Goal: Task Accomplishment & Management: Use online tool/utility

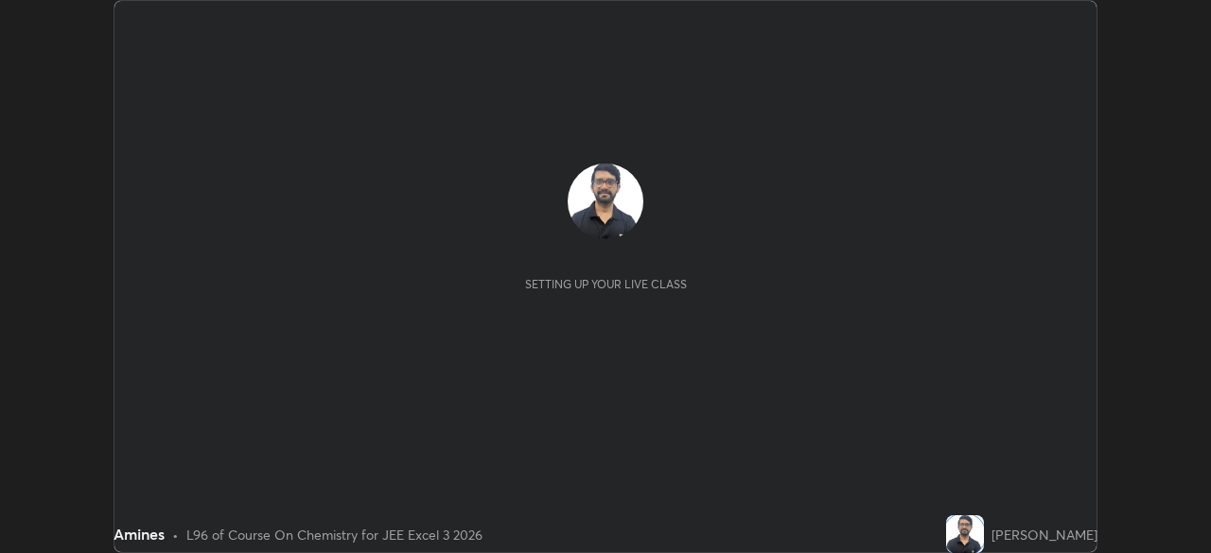
scroll to position [553, 1210]
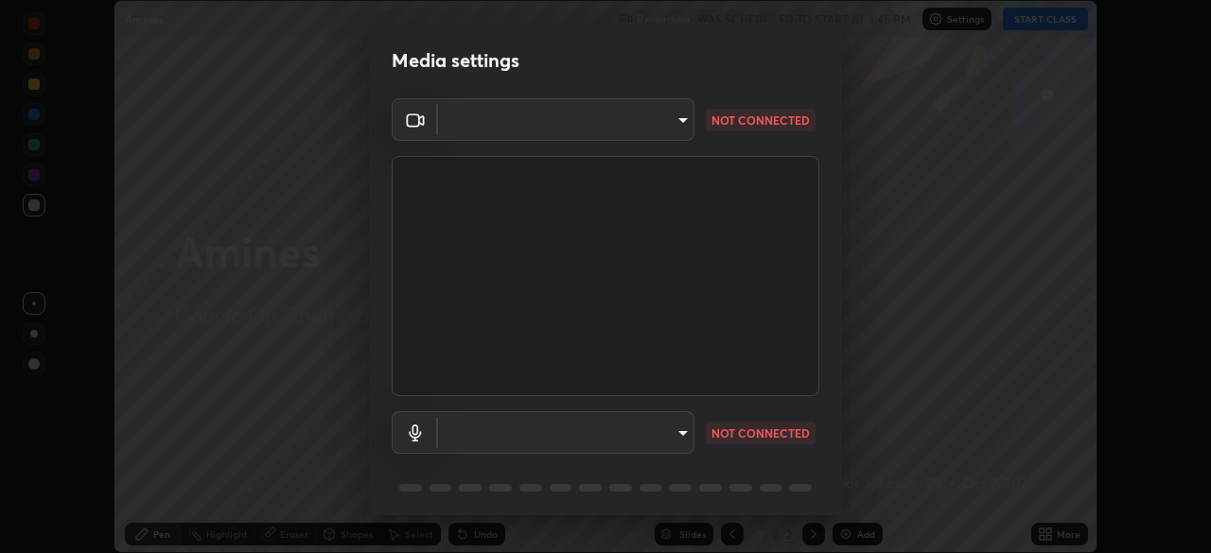
type input "b04d3f4aab0507a607fcb058103082b40897ea5b56942dd6fa8112f95d025699"
type input "communications"
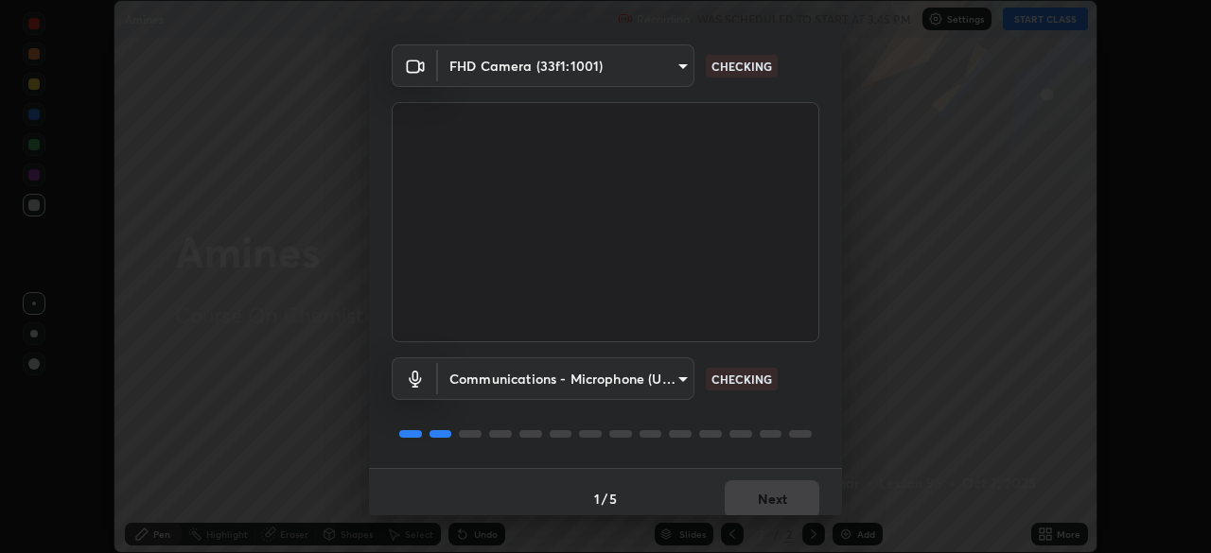
scroll to position [67, 0]
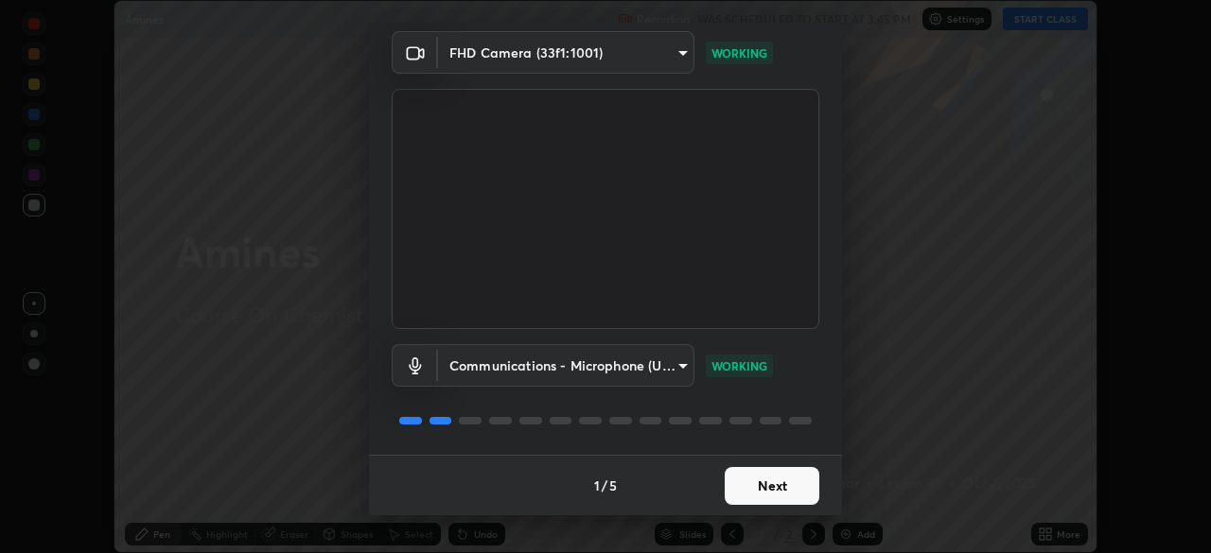
click at [782, 492] on button "Next" at bounding box center [772, 486] width 95 height 38
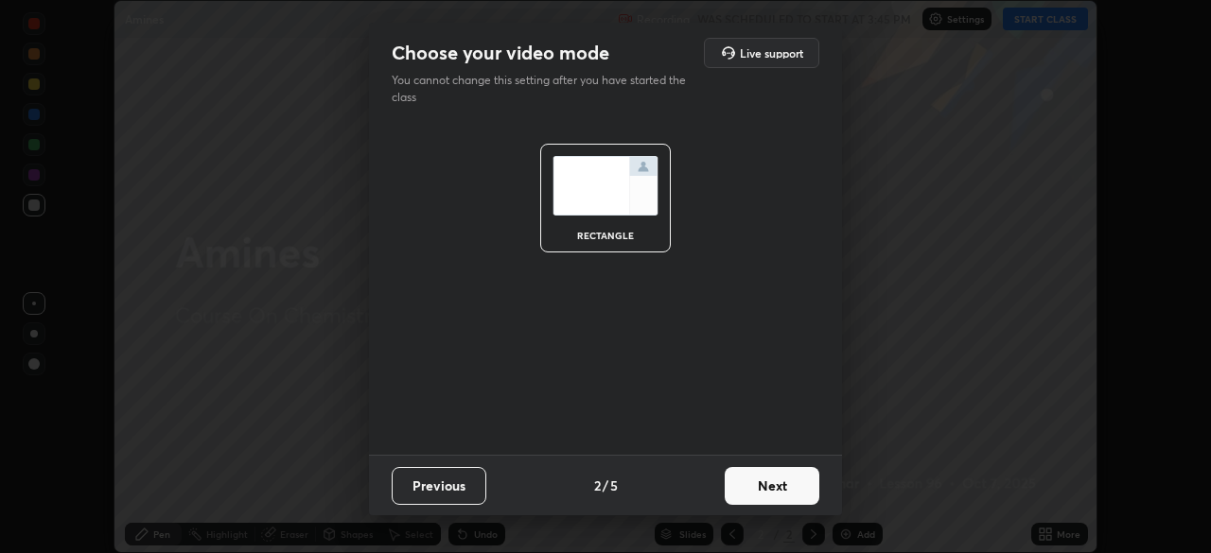
click at [784, 494] on button "Next" at bounding box center [772, 486] width 95 height 38
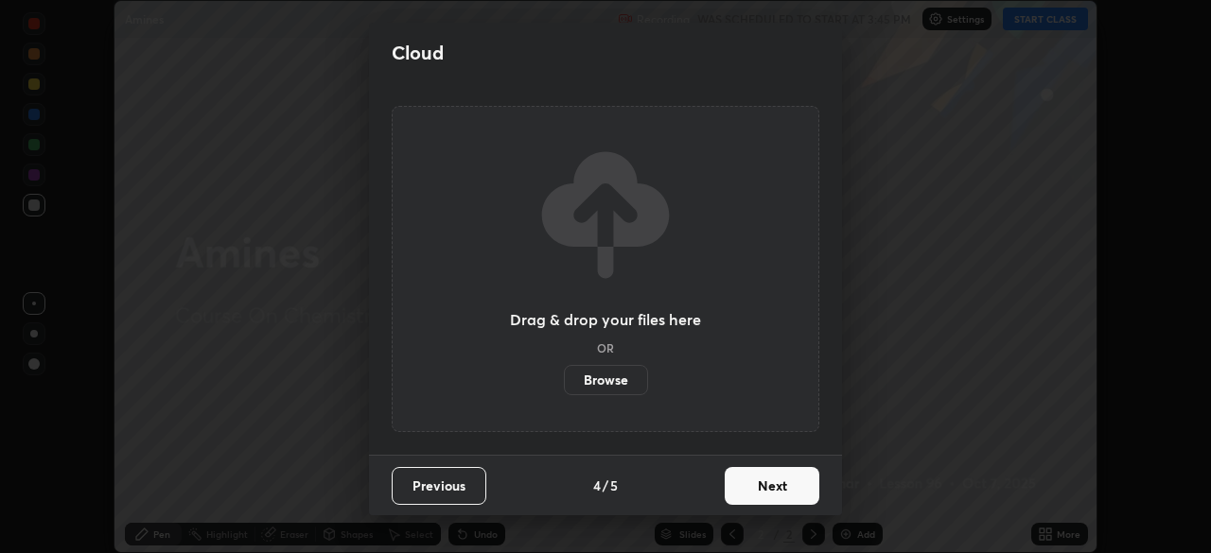
click at [785, 498] on button "Next" at bounding box center [772, 486] width 95 height 38
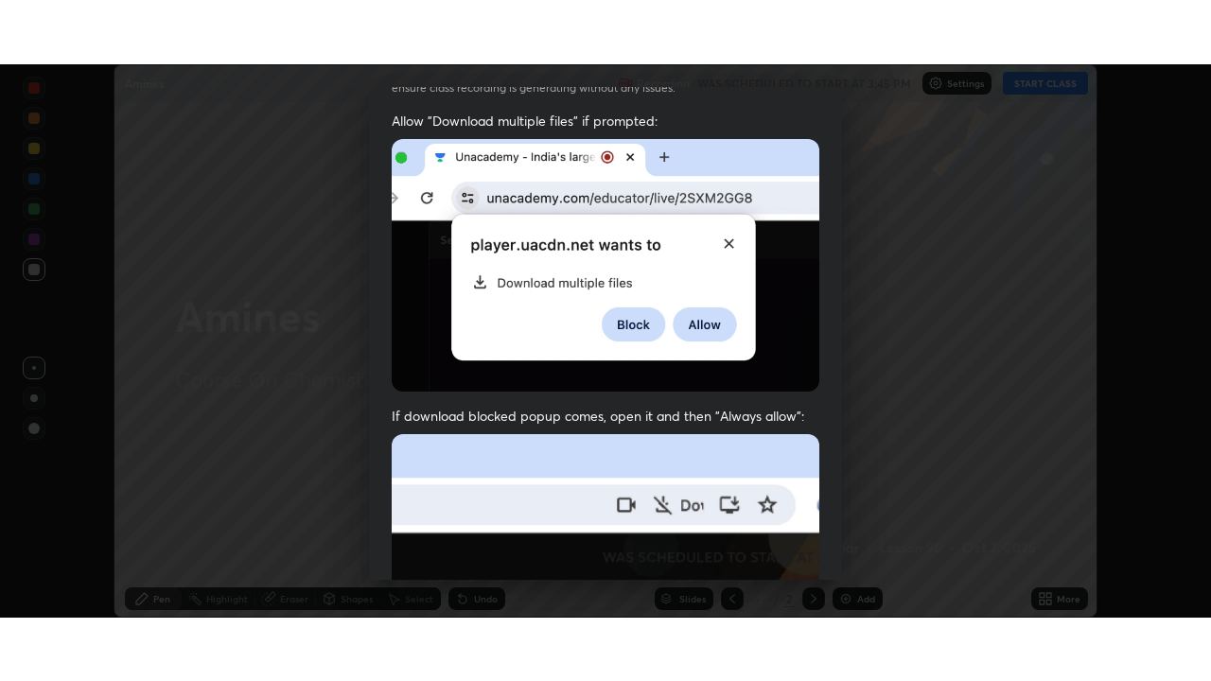
scroll to position [453, 0]
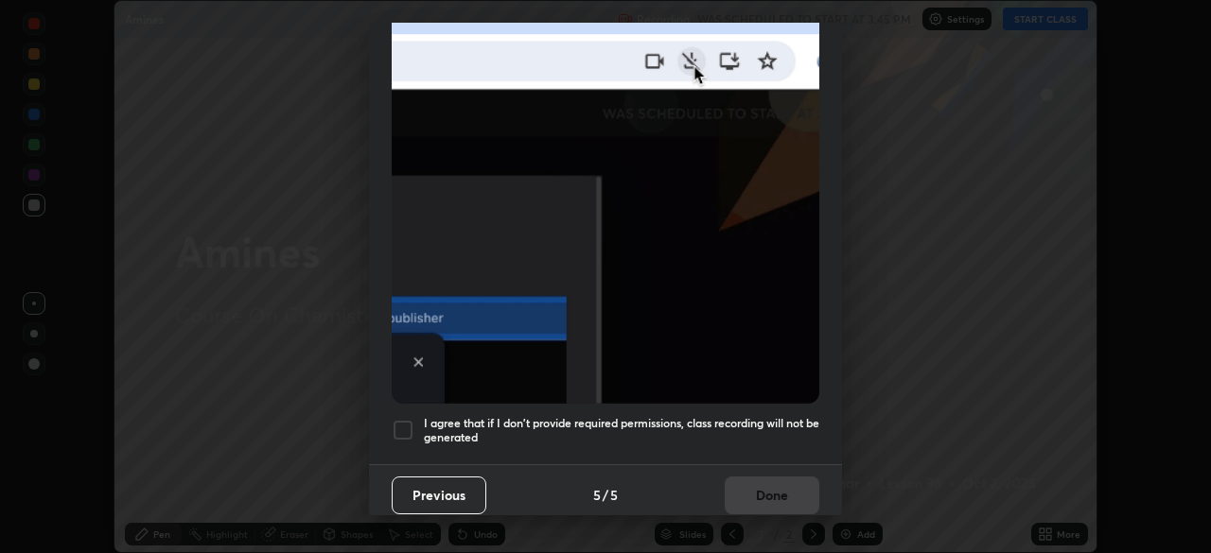
click at [402, 426] on div at bounding box center [403, 430] width 23 height 23
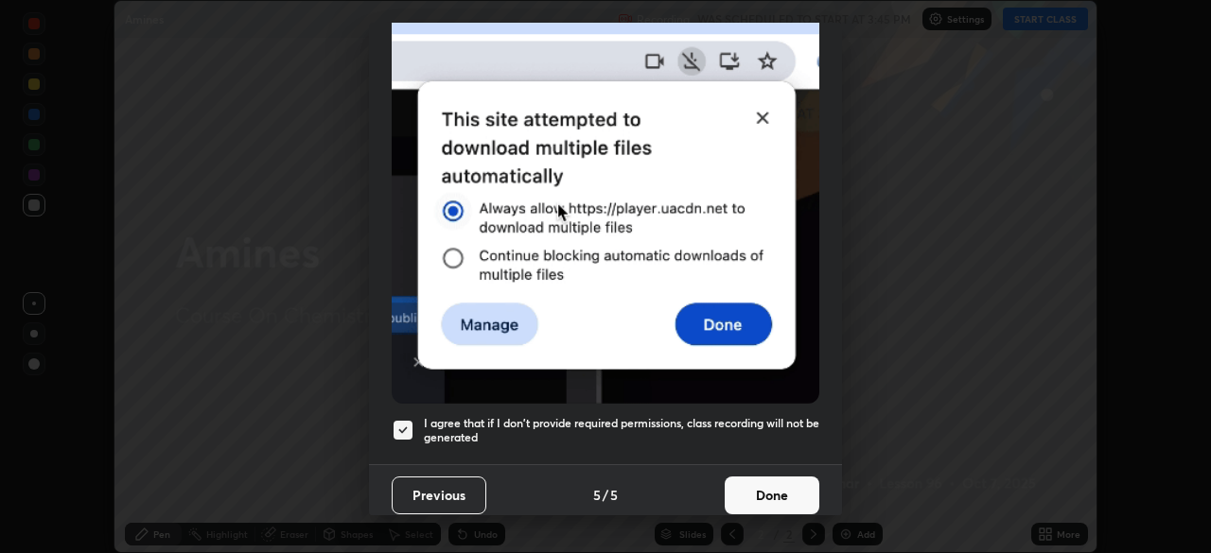
click at [763, 498] on button "Done" at bounding box center [772, 496] width 95 height 38
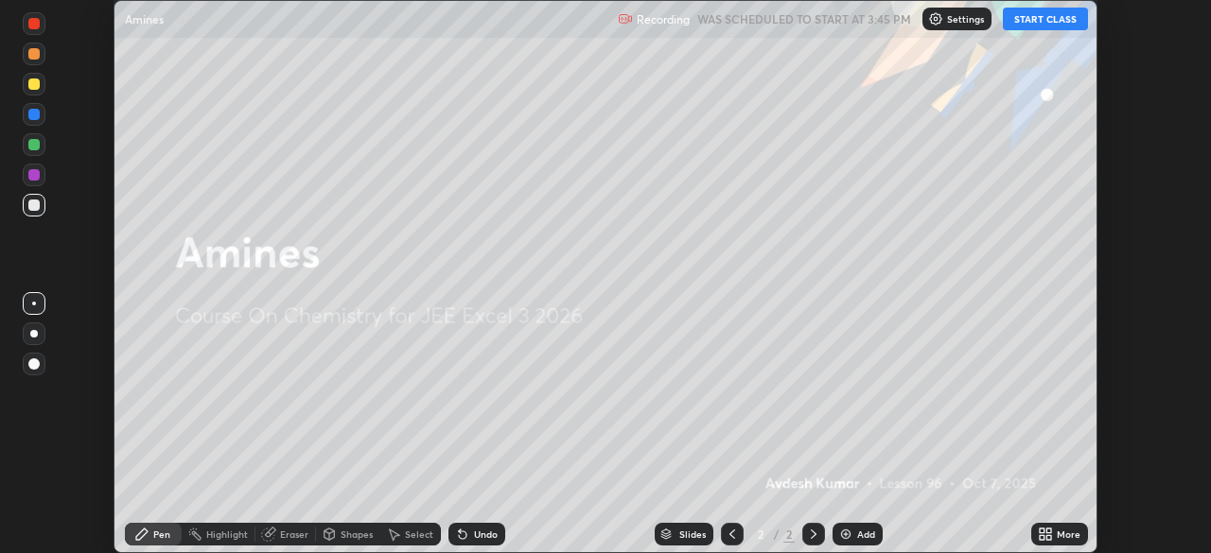
click at [1055, 531] on div "More" at bounding box center [1059, 534] width 57 height 23
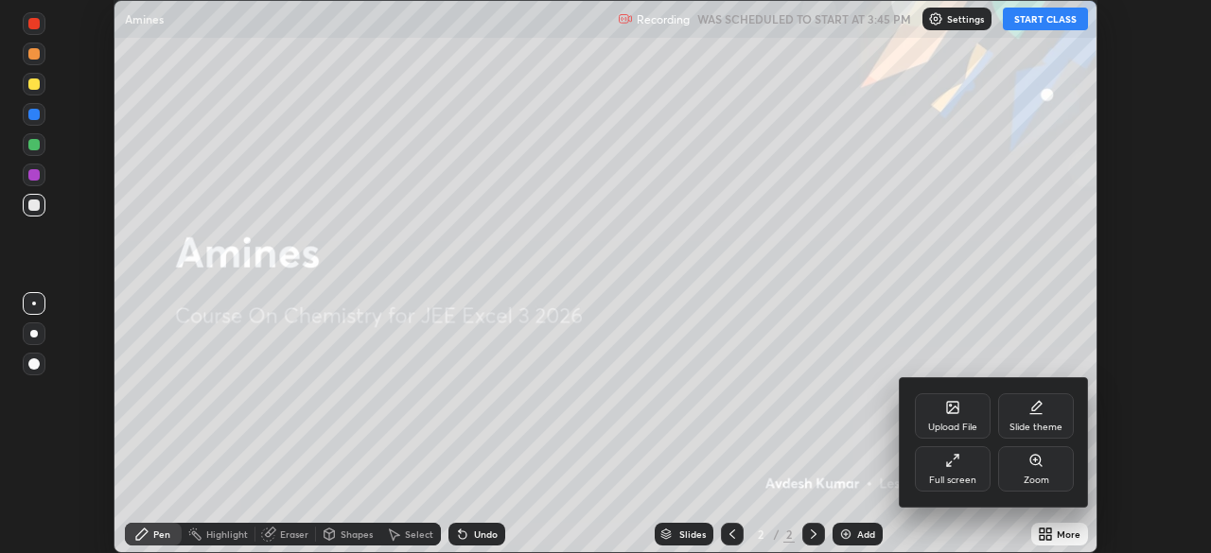
click at [968, 481] on div "Full screen" at bounding box center [952, 480] width 47 height 9
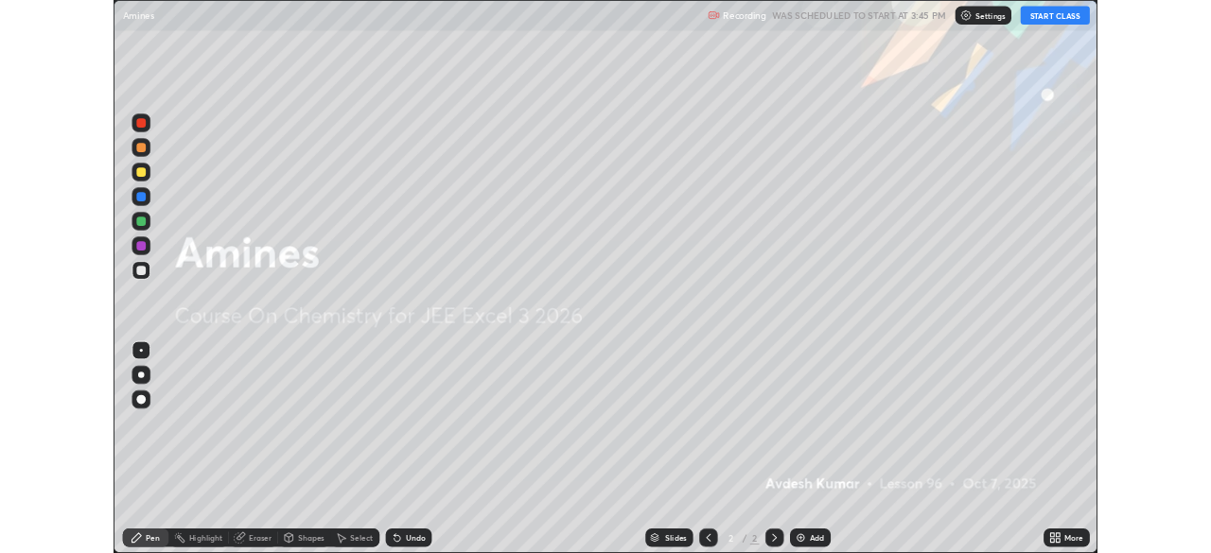
scroll to position [681, 1211]
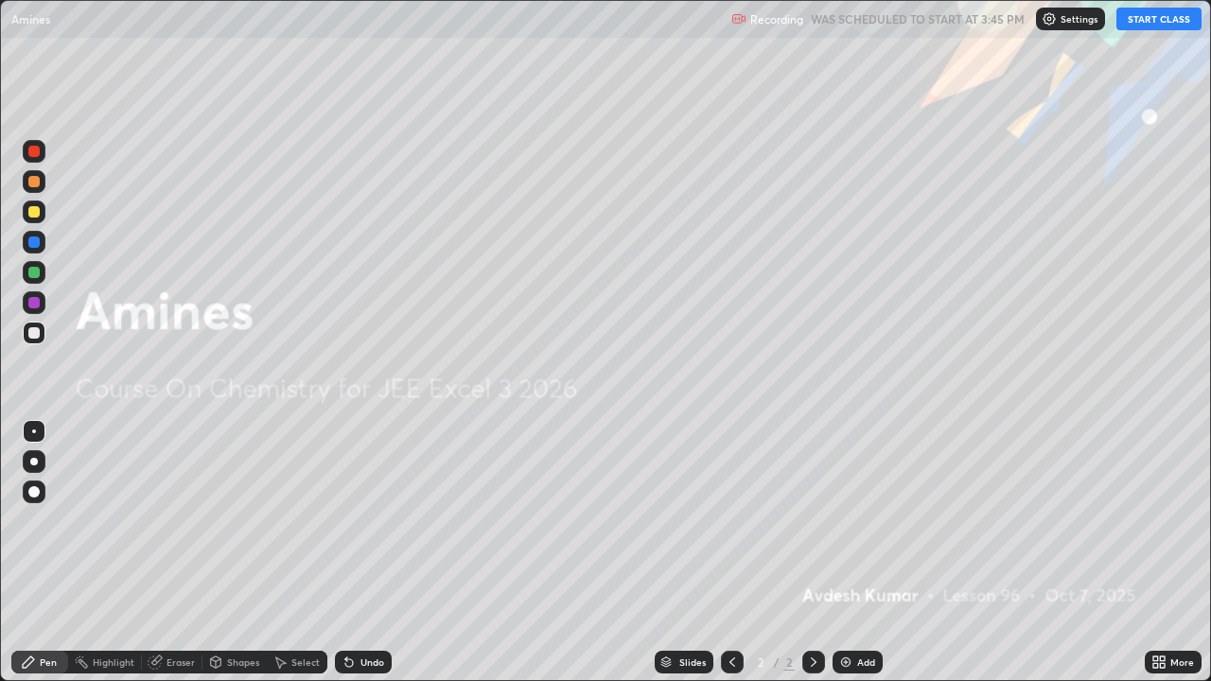
click at [1180, 21] on button "START CLASS" at bounding box center [1158, 19] width 85 height 23
click at [36, 458] on div at bounding box center [34, 461] width 23 height 23
click at [846, 552] on img at bounding box center [845, 662] width 15 height 15
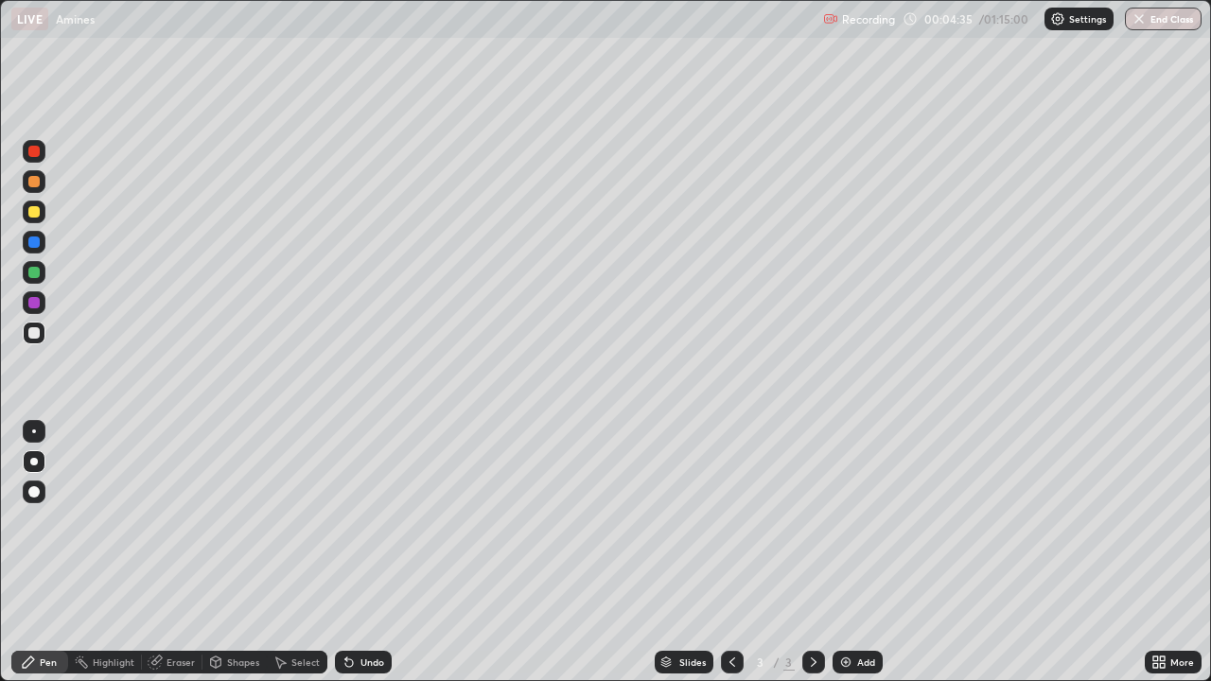
click at [346, 552] on icon at bounding box center [349, 663] width 8 height 8
click at [348, 552] on icon at bounding box center [349, 663] width 8 height 8
click at [345, 552] on icon at bounding box center [349, 663] width 8 height 8
click at [345, 552] on icon at bounding box center [346, 658] width 2 height 2
click at [349, 552] on icon at bounding box center [348, 662] width 15 height 15
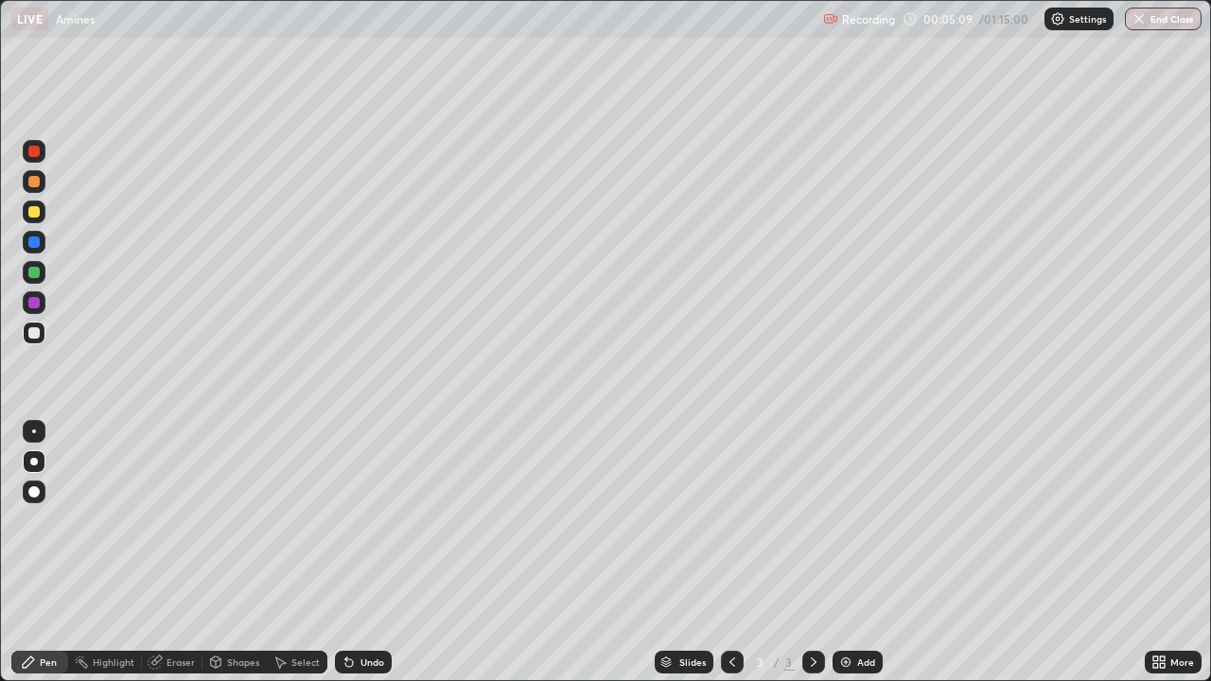
click at [354, 552] on div "Undo" at bounding box center [363, 662] width 57 height 23
click at [353, 552] on icon at bounding box center [348, 662] width 15 height 15
click at [177, 552] on div "Eraser" at bounding box center [180, 661] width 28 height 9
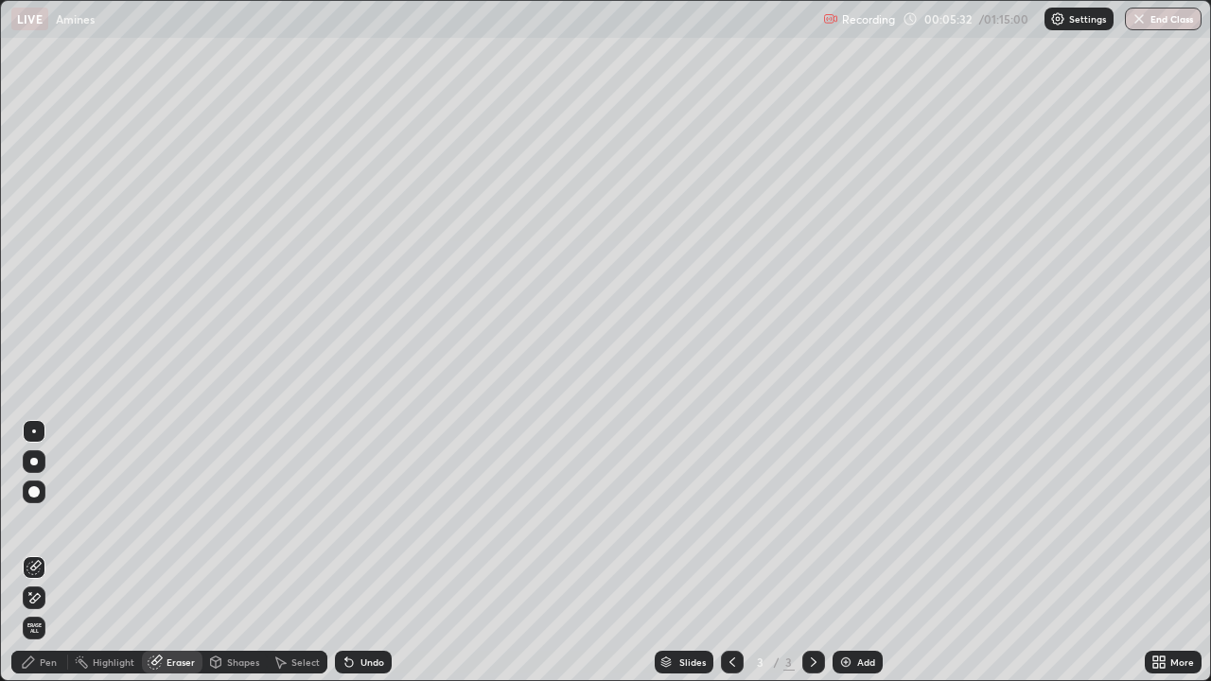
click at [52, 552] on div "Pen" at bounding box center [48, 661] width 17 height 9
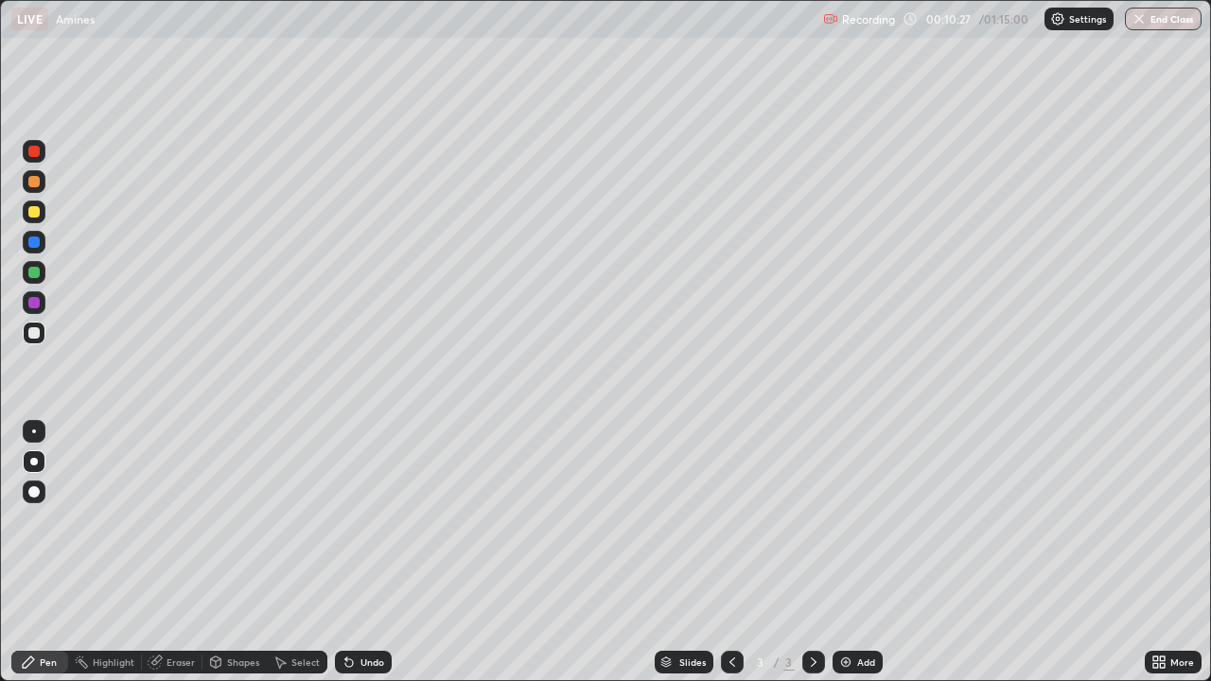
click at [34, 334] on div at bounding box center [33, 332] width 11 height 11
click at [849, 552] on img at bounding box center [845, 662] width 15 height 15
click at [35, 212] on div at bounding box center [33, 211] width 11 height 11
click at [35, 332] on div at bounding box center [33, 332] width 11 height 11
click at [727, 552] on icon at bounding box center [732, 662] width 15 height 15
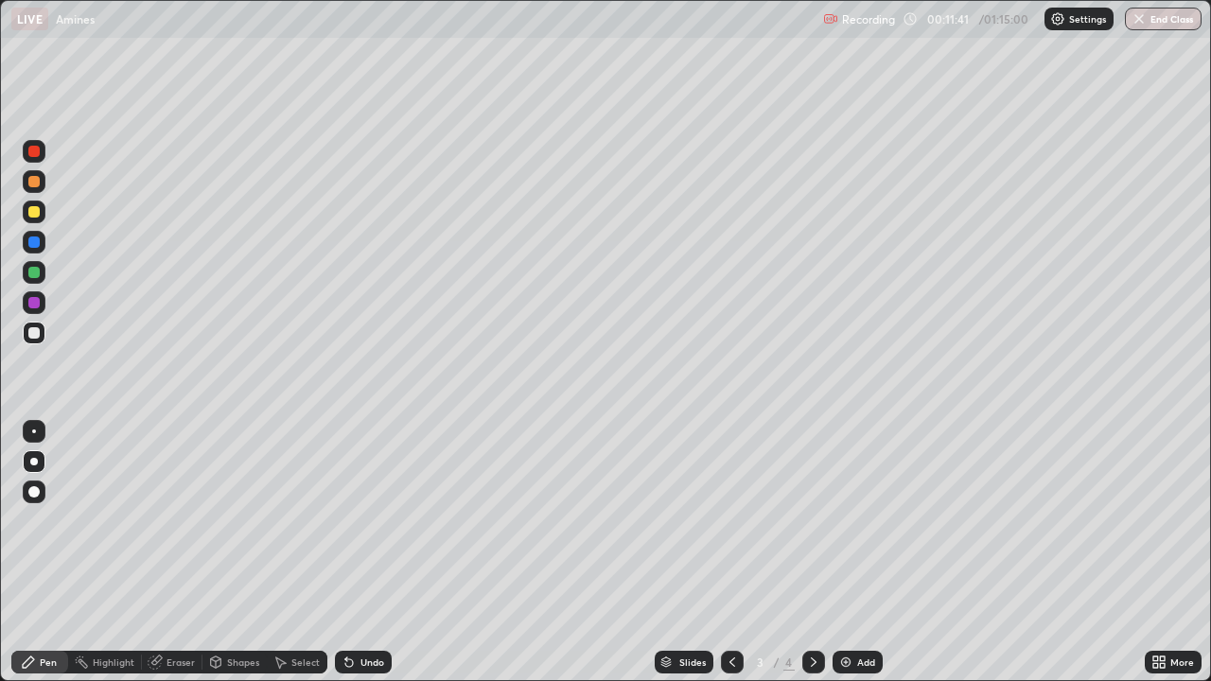
click at [809, 552] on icon at bounding box center [813, 662] width 15 height 15
click at [843, 552] on img at bounding box center [845, 662] width 15 height 15
click at [360, 552] on div "Undo" at bounding box center [372, 661] width 24 height 9
click at [355, 552] on div "Undo" at bounding box center [363, 662] width 57 height 23
click at [357, 552] on div "Undo" at bounding box center [363, 662] width 57 height 23
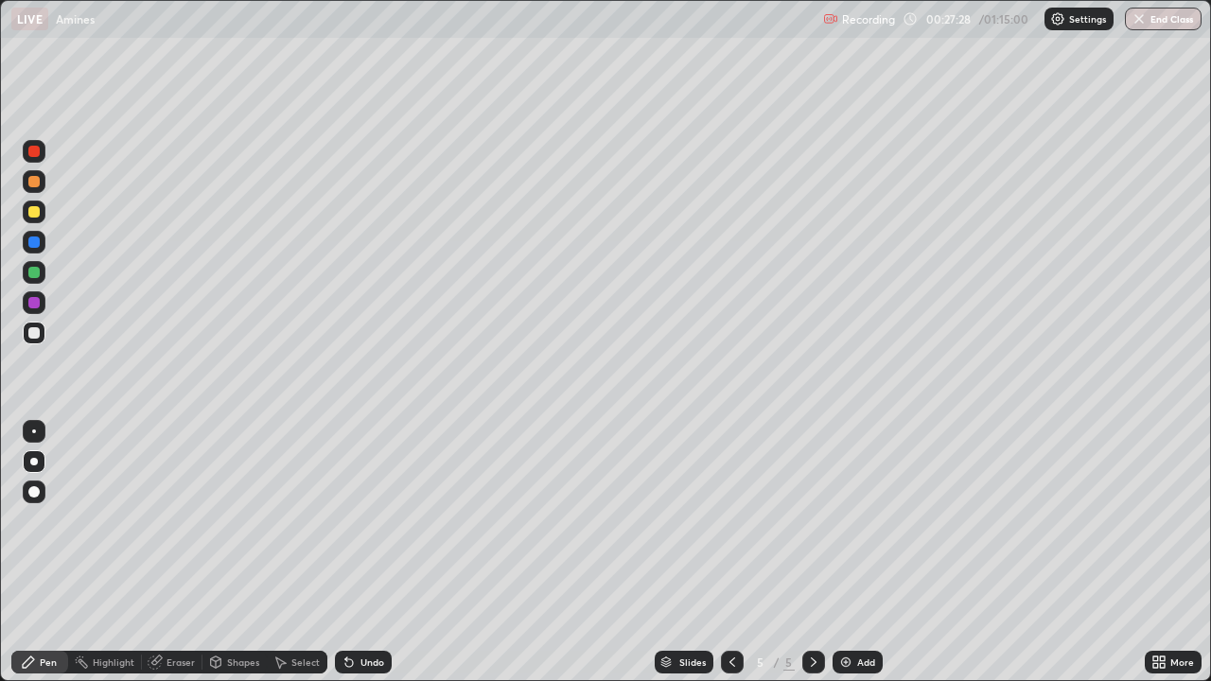
click at [843, 552] on div "Add" at bounding box center [857, 662] width 50 height 23
click at [360, 552] on div "Undo" at bounding box center [372, 661] width 24 height 9
click at [365, 552] on div "Undo" at bounding box center [372, 661] width 24 height 9
click at [838, 552] on img at bounding box center [845, 662] width 15 height 15
click at [355, 552] on div "Undo" at bounding box center [363, 662] width 57 height 23
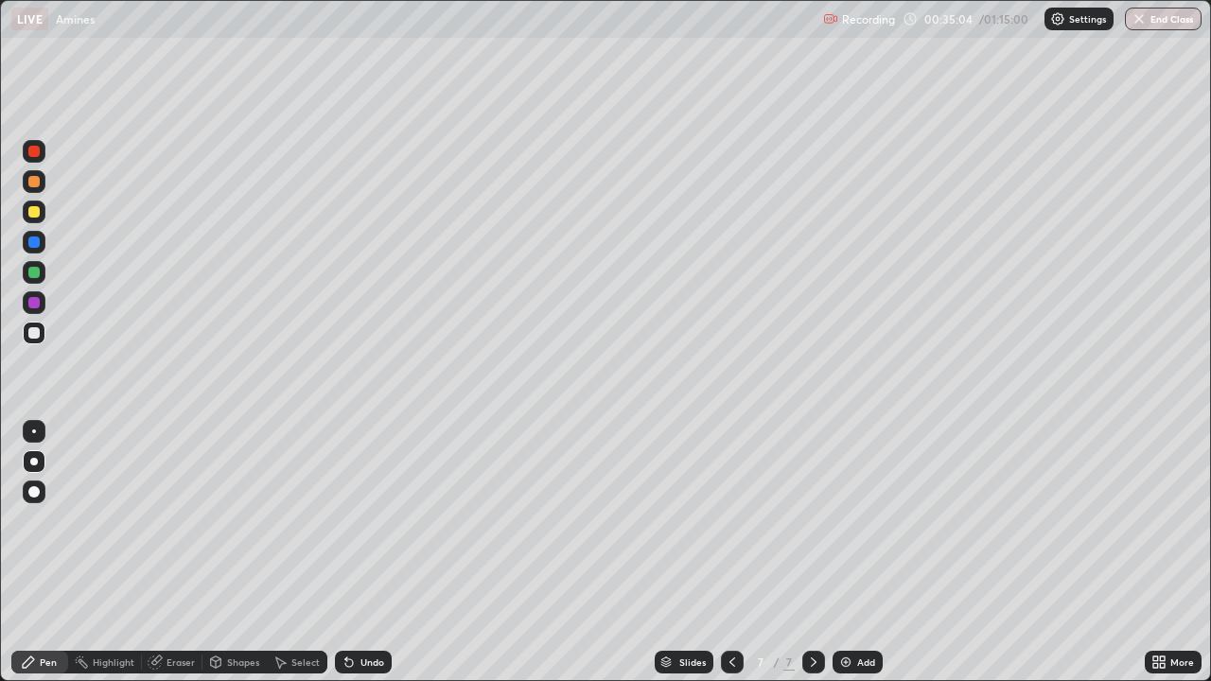
click at [355, 552] on div "Undo" at bounding box center [363, 662] width 57 height 23
click at [37, 220] on div at bounding box center [34, 212] width 23 height 23
click at [34, 330] on div at bounding box center [33, 332] width 11 height 11
click at [353, 552] on icon at bounding box center [348, 662] width 15 height 15
click at [356, 552] on div "Undo" at bounding box center [363, 662] width 57 height 23
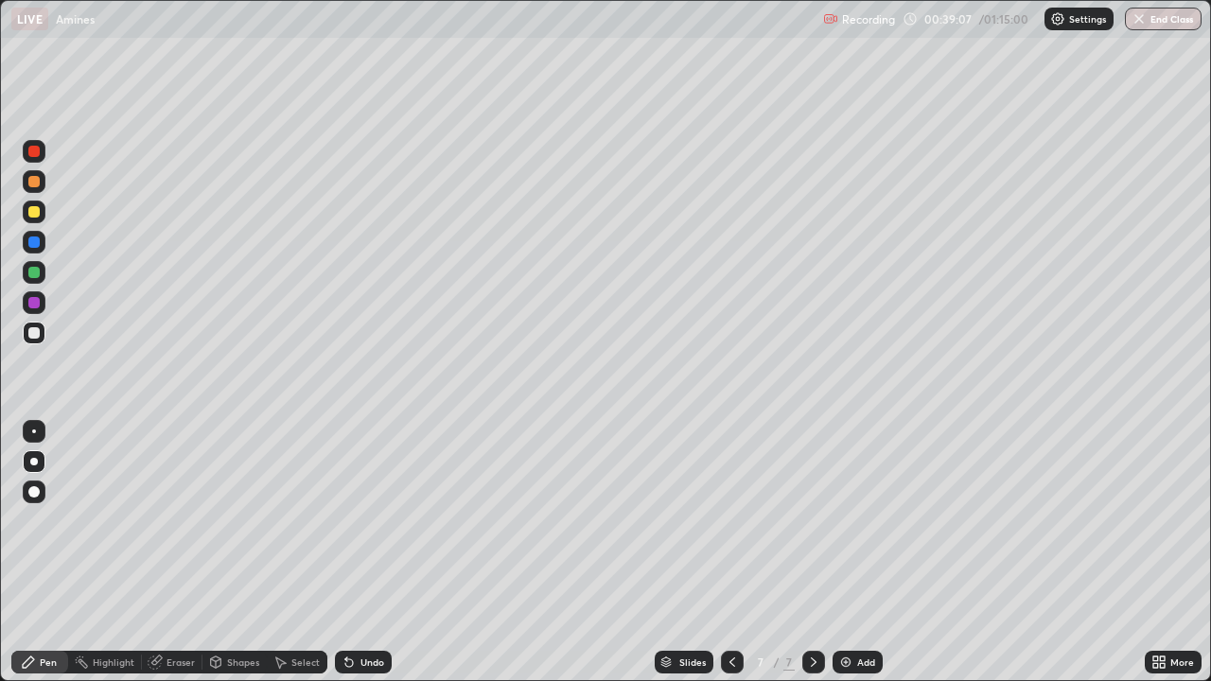
click at [369, 552] on div "Undo" at bounding box center [372, 661] width 24 height 9
click at [845, 552] on img at bounding box center [845, 662] width 15 height 15
click at [850, 552] on img at bounding box center [845, 662] width 15 height 15
click at [346, 552] on icon at bounding box center [349, 663] width 8 height 8
click at [363, 552] on div "Undo" at bounding box center [363, 662] width 57 height 23
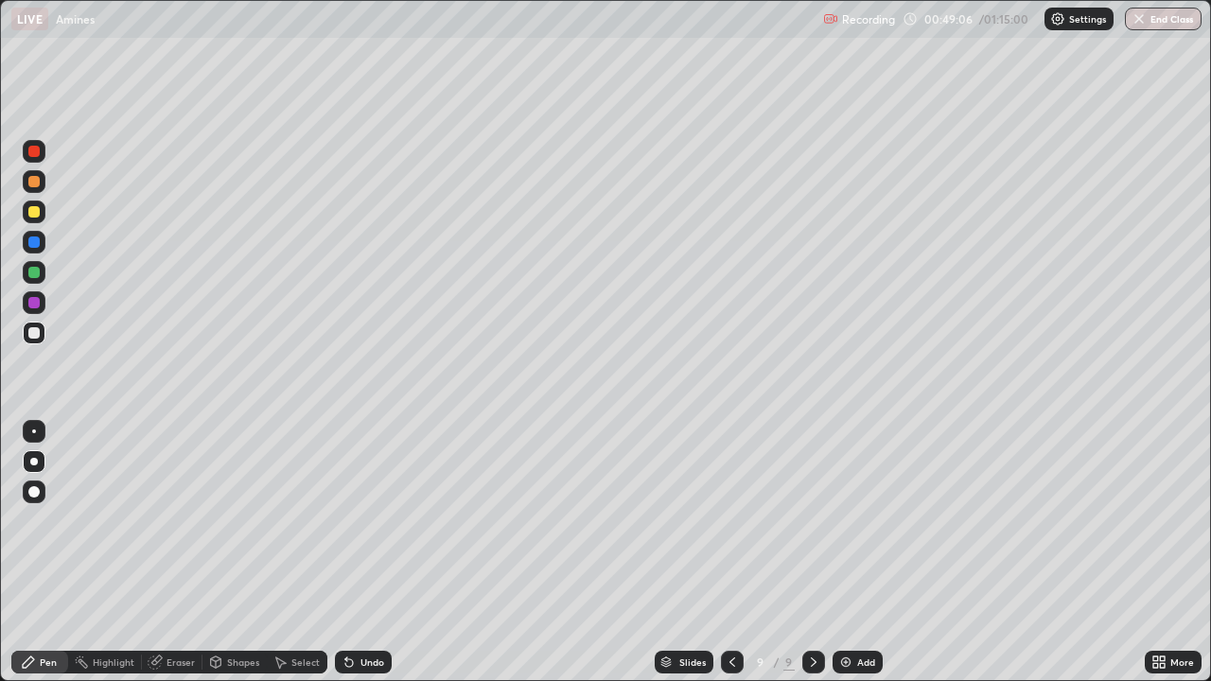
click at [362, 552] on div "Undo" at bounding box center [372, 661] width 24 height 9
click at [360, 552] on div "Undo" at bounding box center [372, 661] width 24 height 9
click at [368, 552] on div "Undo" at bounding box center [372, 661] width 24 height 9
click at [367, 552] on div "Undo" at bounding box center [372, 661] width 24 height 9
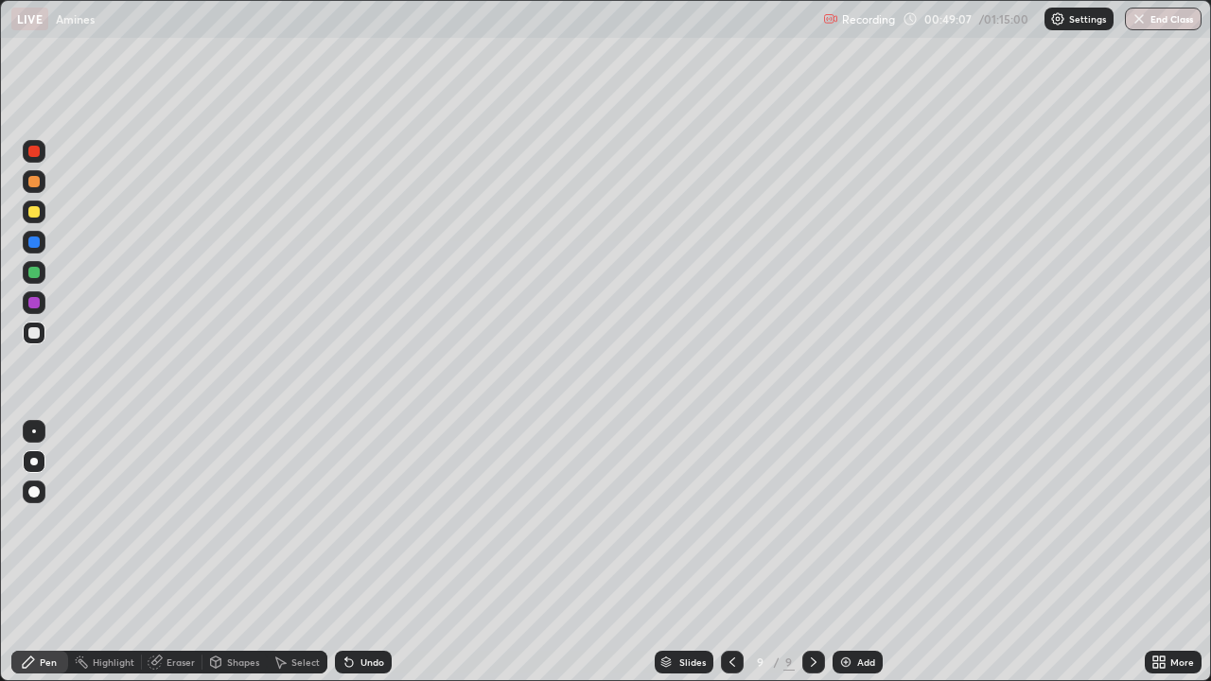
click at [371, 552] on div "Undo" at bounding box center [372, 661] width 24 height 9
click at [345, 552] on icon at bounding box center [346, 658] width 2 height 2
click at [343, 552] on icon at bounding box center [348, 662] width 15 height 15
click at [355, 552] on div "Undo" at bounding box center [363, 662] width 57 height 23
click at [346, 552] on icon at bounding box center [349, 663] width 8 height 8
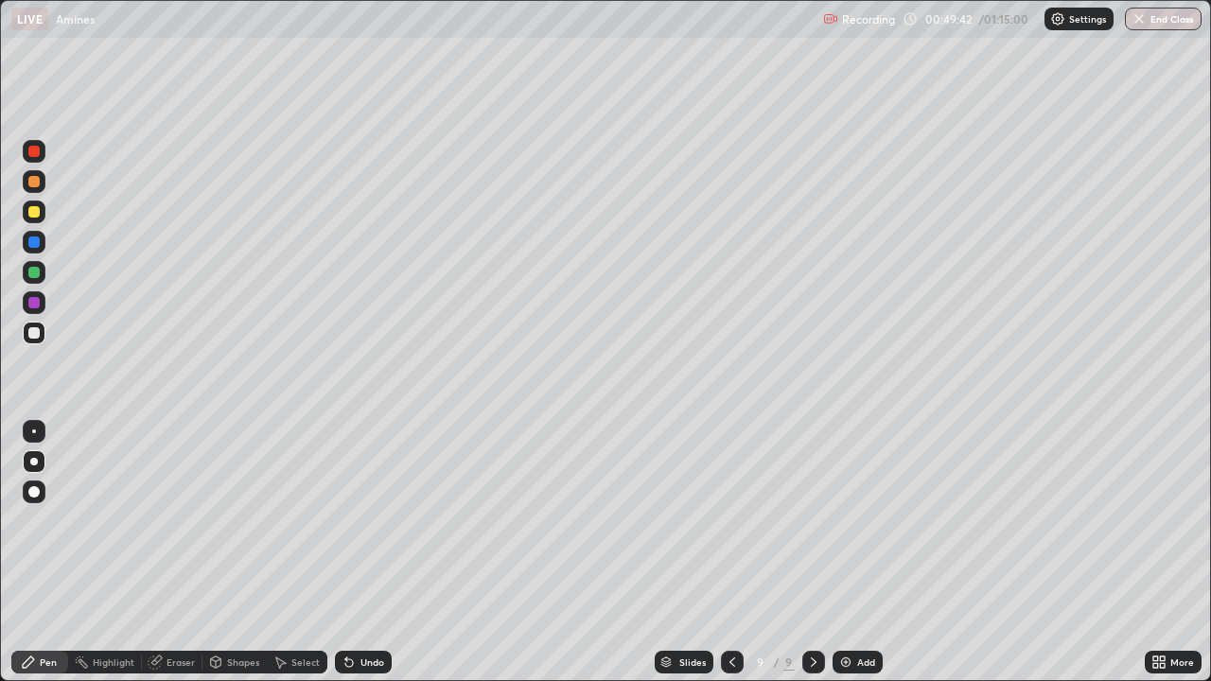
click at [352, 552] on icon at bounding box center [348, 662] width 15 height 15
click at [346, 552] on icon at bounding box center [349, 663] width 8 height 8
click at [366, 552] on div "Undo" at bounding box center [363, 662] width 57 height 23
click at [367, 552] on div "Undo" at bounding box center [363, 662] width 57 height 23
click at [361, 552] on div "Undo" at bounding box center [363, 662] width 57 height 23
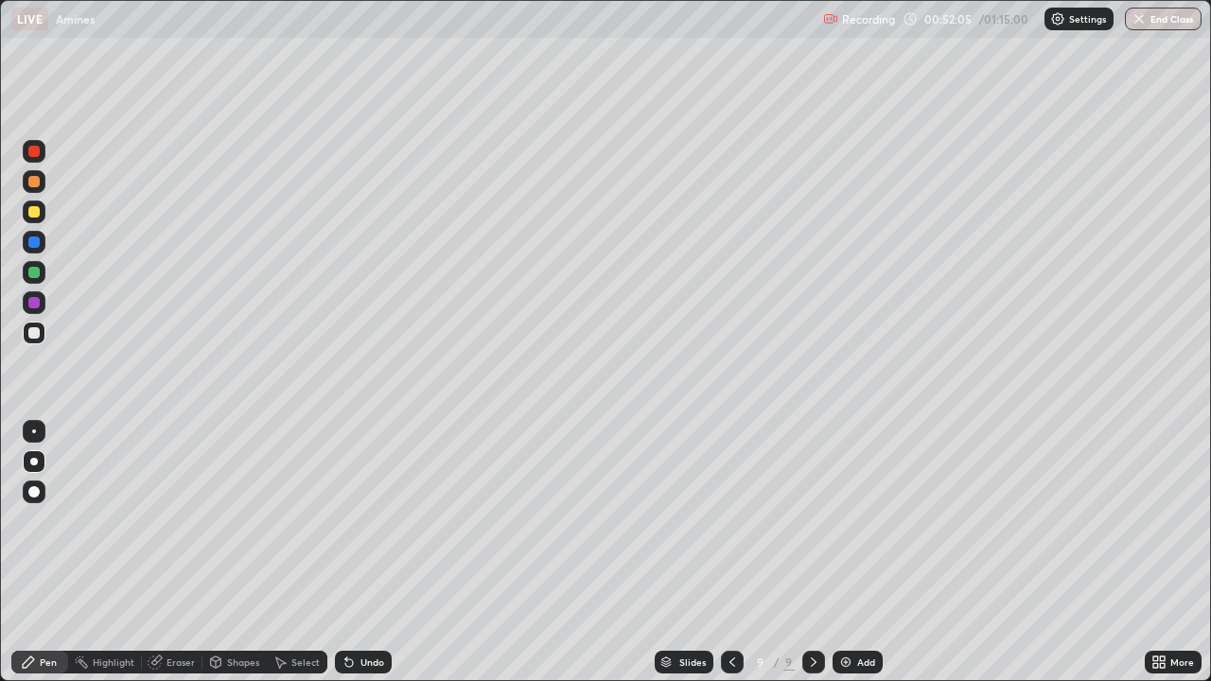
click at [351, 552] on icon at bounding box center [348, 662] width 15 height 15
click at [346, 552] on icon at bounding box center [349, 663] width 8 height 8
click at [370, 552] on div "Undo" at bounding box center [372, 661] width 24 height 9
click at [362, 552] on div "Undo" at bounding box center [372, 661] width 24 height 9
click at [364, 552] on div "Undo" at bounding box center [372, 661] width 24 height 9
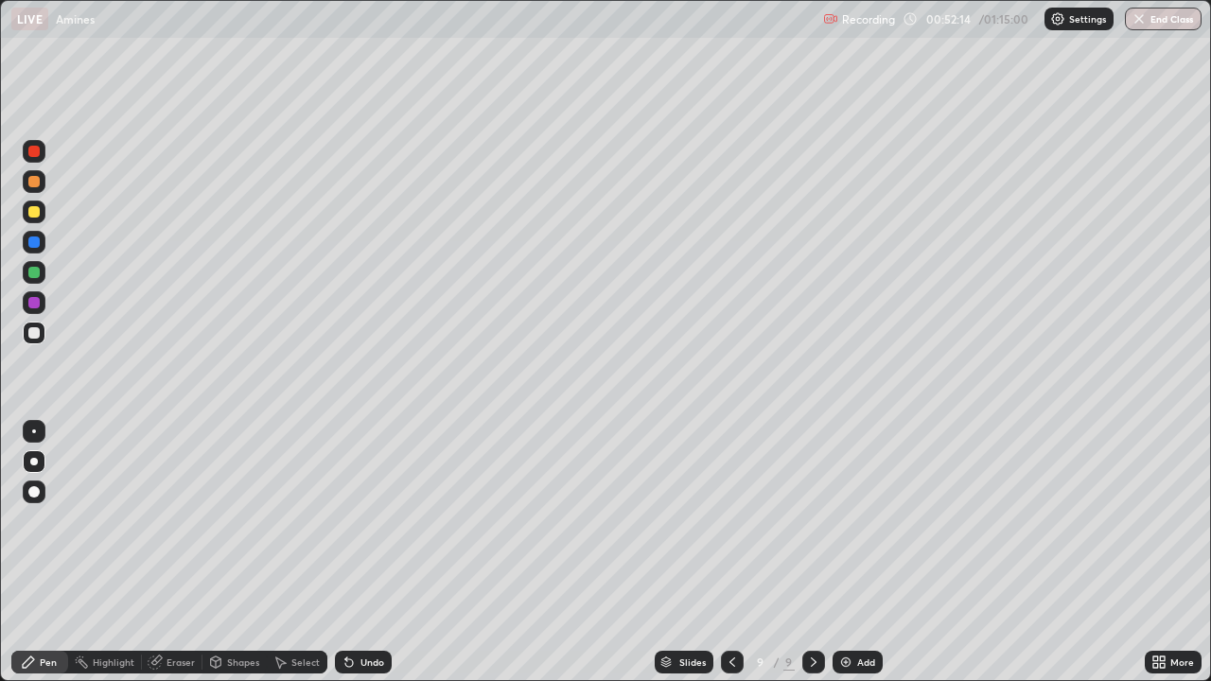
click at [358, 552] on div "Undo" at bounding box center [363, 662] width 57 height 23
click at [158, 552] on div "Eraser" at bounding box center [172, 662] width 61 height 23
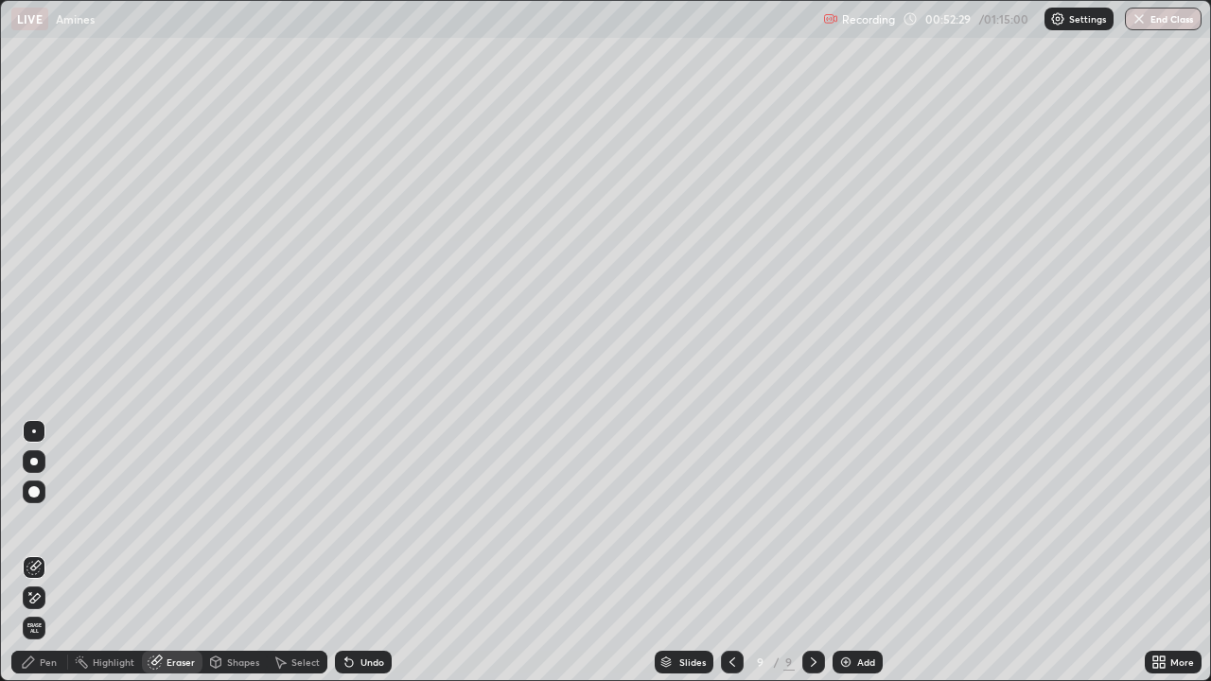
click at [39, 552] on div "Pen" at bounding box center [39, 662] width 57 height 23
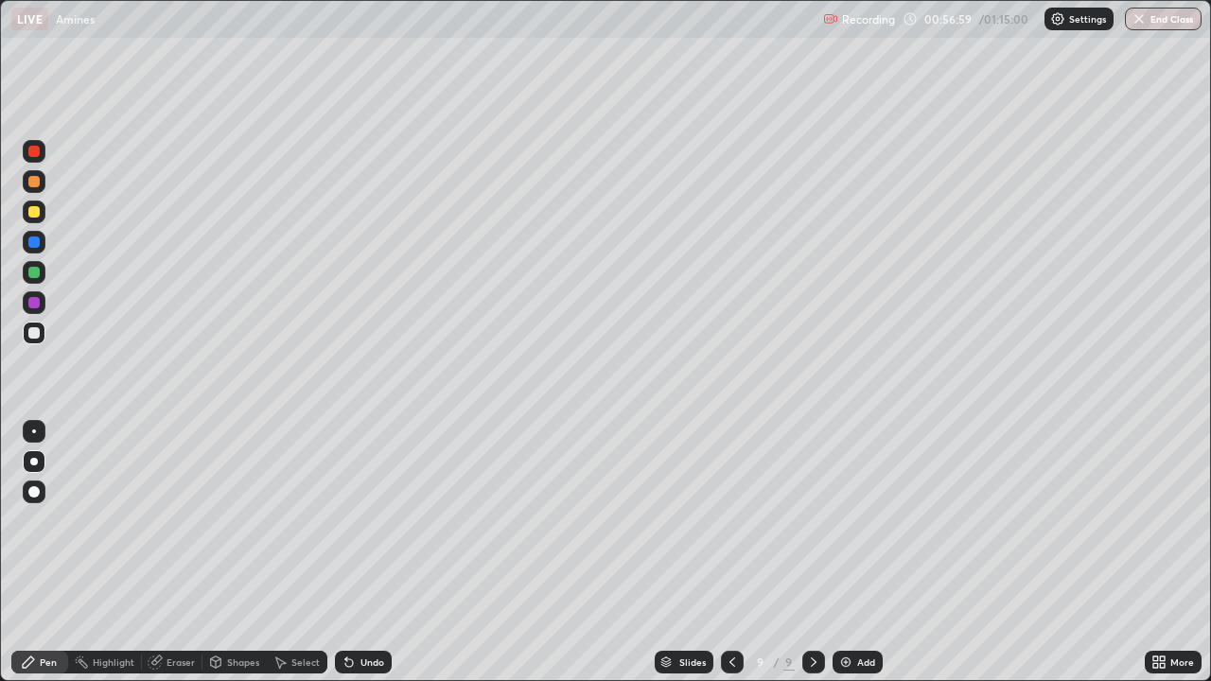
click at [866, 552] on div "Add" at bounding box center [857, 662] width 50 height 23
click at [359, 552] on div "Undo" at bounding box center [363, 662] width 57 height 23
click at [360, 552] on div "Undo" at bounding box center [372, 661] width 24 height 9
click at [359, 552] on div "Undo" at bounding box center [363, 662] width 57 height 23
click at [362, 552] on div "Undo" at bounding box center [363, 662] width 57 height 23
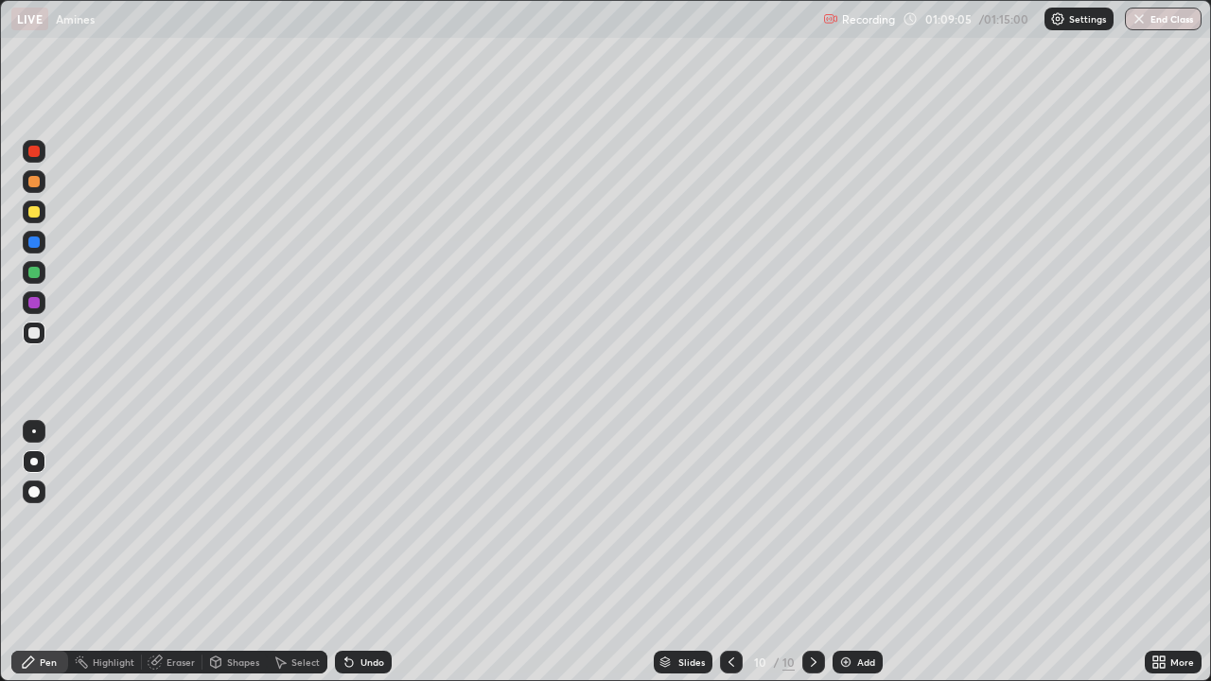
click at [34, 219] on div at bounding box center [34, 212] width 23 height 23
click at [366, 552] on div "Undo" at bounding box center [372, 661] width 24 height 9
click at [367, 552] on div "Undo" at bounding box center [372, 661] width 24 height 9
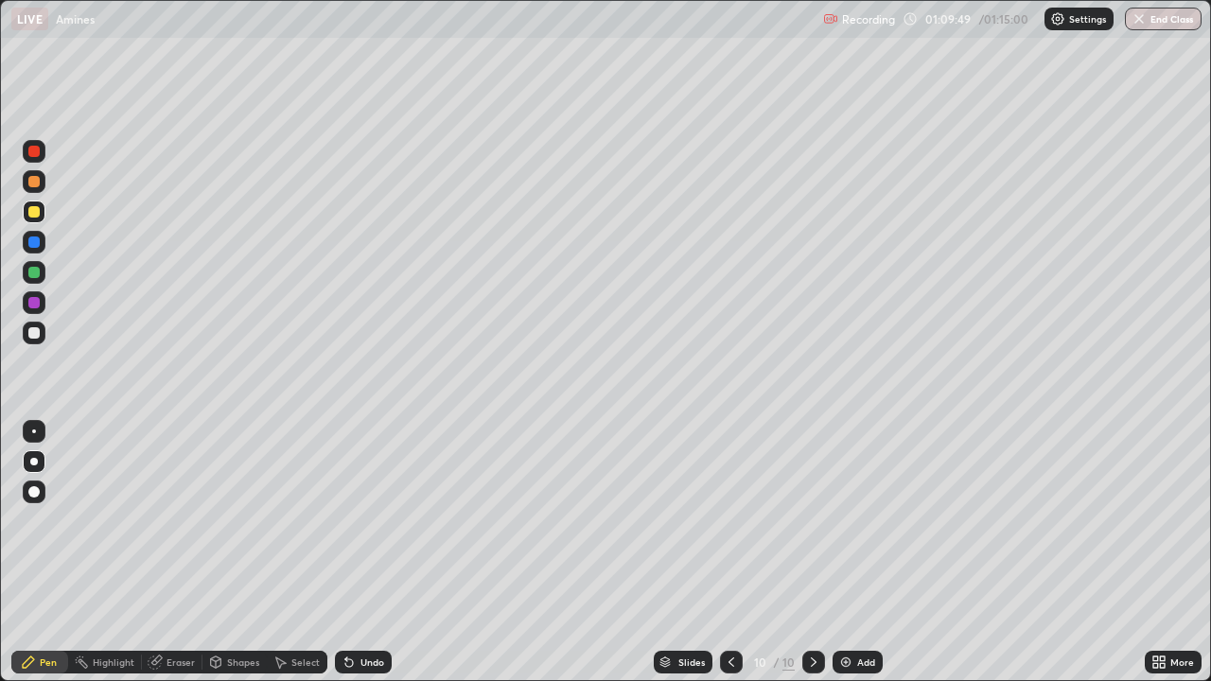
click at [368, 552] on div "Undo" at bounding box center [372, 661] width 24 height 9
click at [367, 552] on div "Undo" at bounding box center [372, 661] width 24 height 9
click at [346, 552] on icon at bounding box center [349, 663] width 8 height 8
click at [29, 340] on div at bounding box center [34, 333] width 23 height 23
click at [1175, 21] on button "End Class" at bounding box center [1164, 19] width 75 height 23
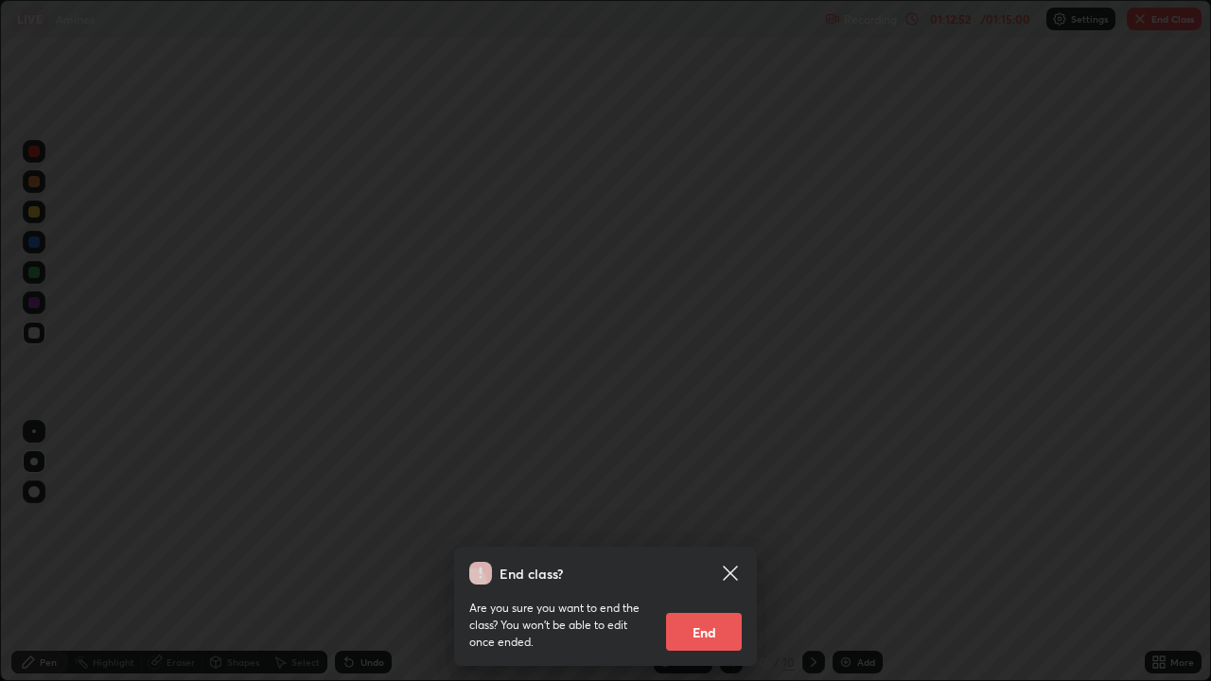
click at [716, 552] on button "End" at bounding box center [704, 632] width 76 height 38
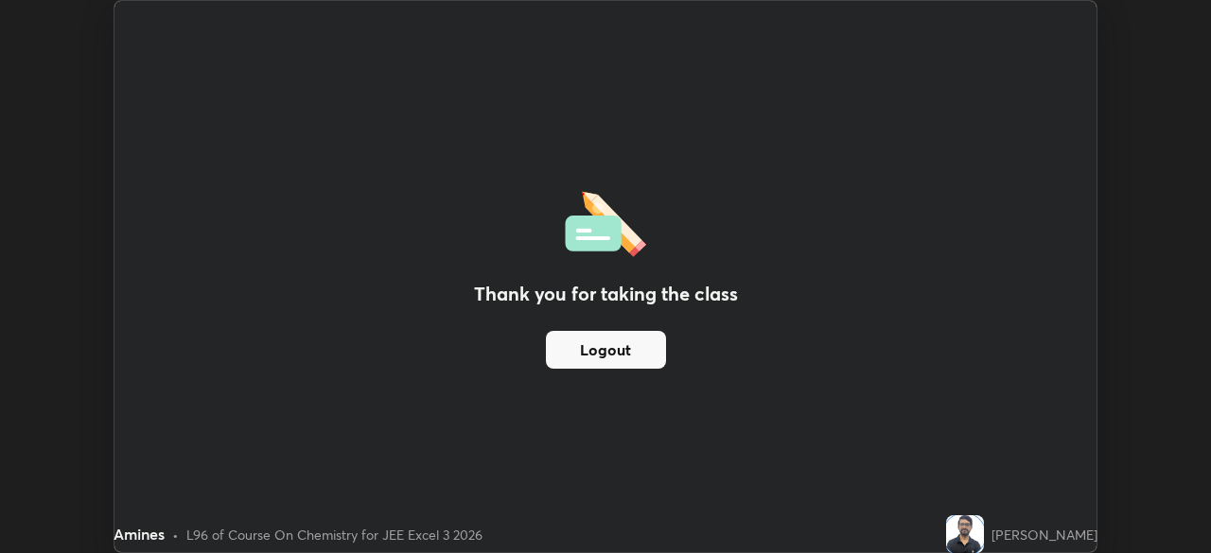
scroll to position [94038, 93380]
